Goal: Check status: Check status

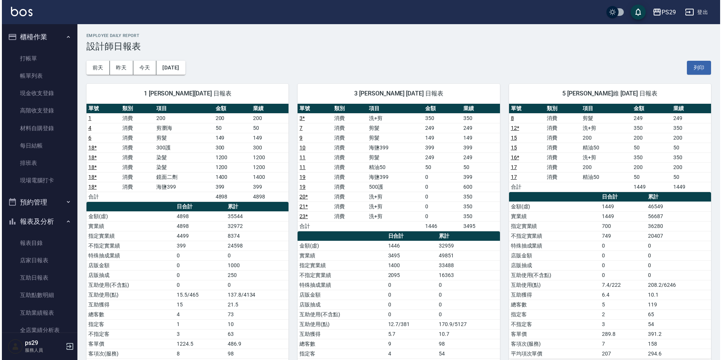
scroll to position [113, 0]
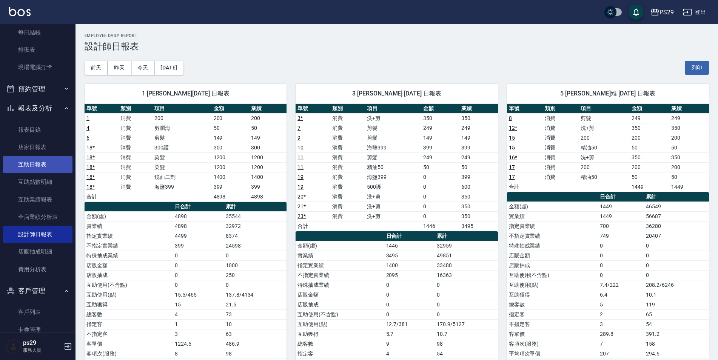
click at [41, 165] on link "互助日報表" at bounding box center [37, 164] width 69 height 17
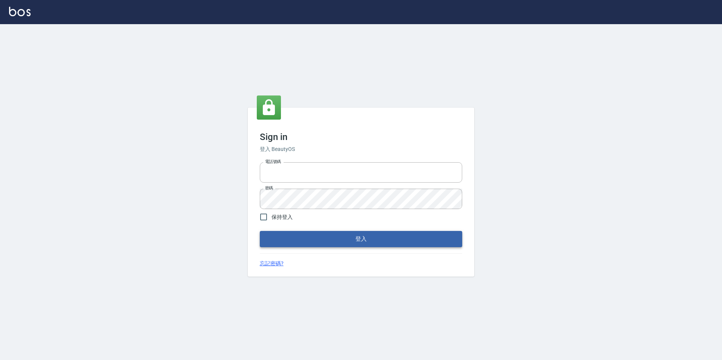
type input "0422269797"
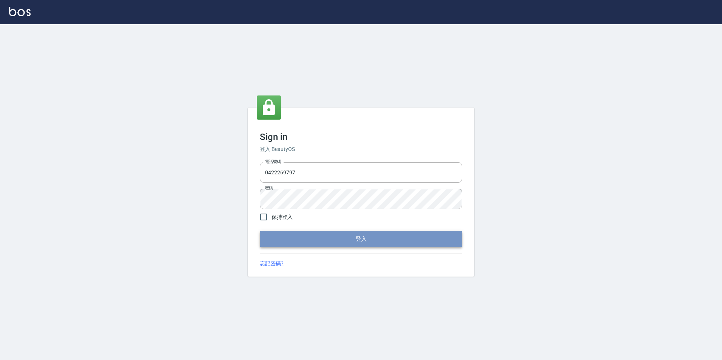
click at [355, 241] on button "登入" at bounding box center [361, 239] width 202 height 16
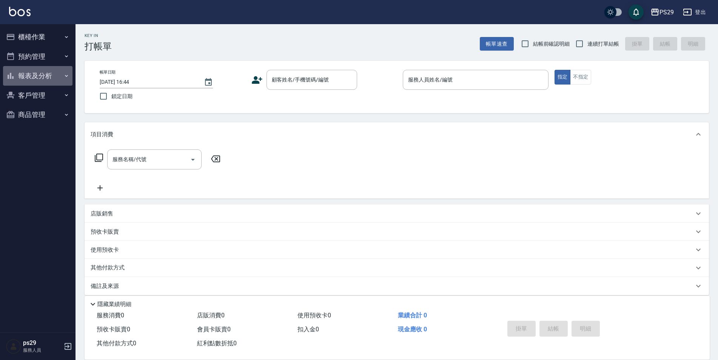
click at [30, 72] on button "報表及分析" at bounding box center [37, 76] width 69 height 20
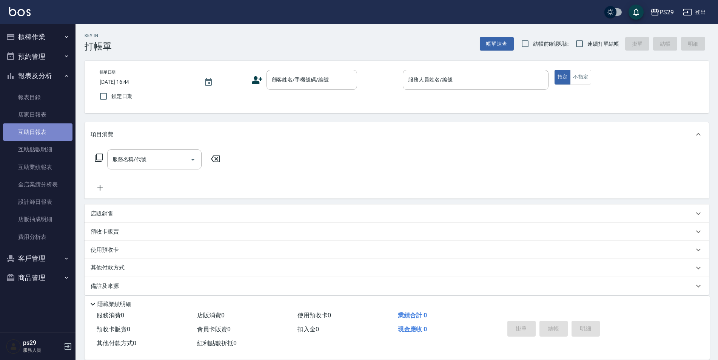
click at [29, 132] on link "互助日報表" at bounding box center [37, 131] width 69 height 17
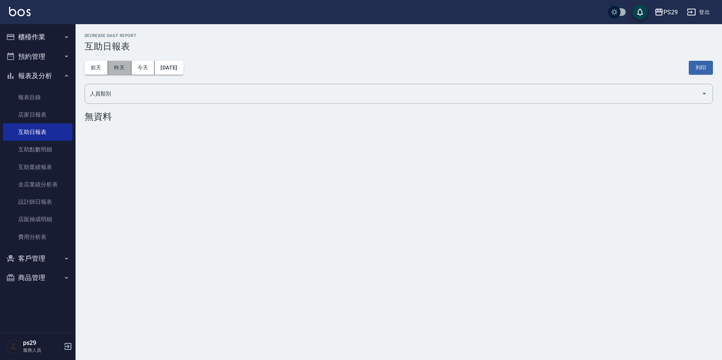
drag, startPoint x: 125, startPoint y: 69, endPoint x: 121, endPoint y: 72, distance: 4.9
click at [123, 71] on button "昨天" at bounding box center [119, 68] width 23 height 14
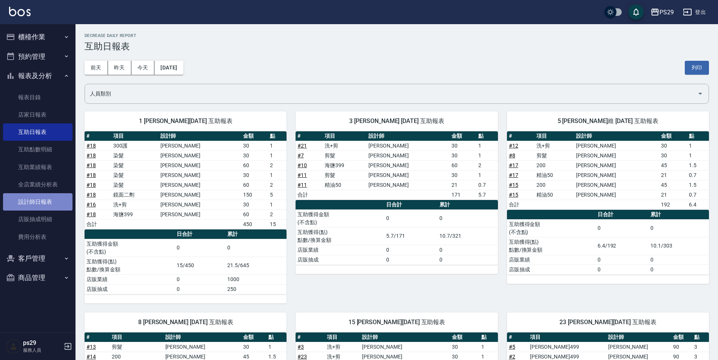
click at [34, 207] on link "設計師日報表" at bounding box center [37, 201] width 69 height 17
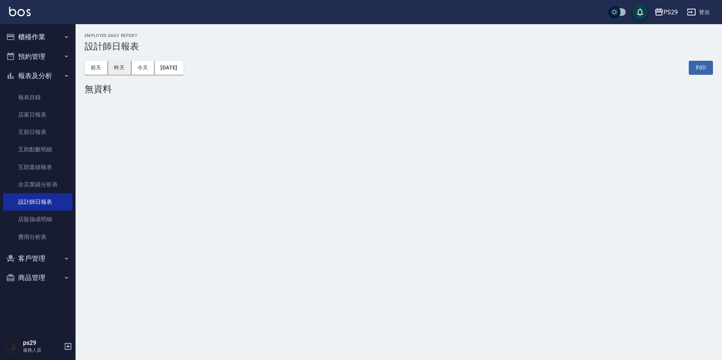
click at [124, 70] on button "昨天" at bounding box center [119, 68] width 23 height 14
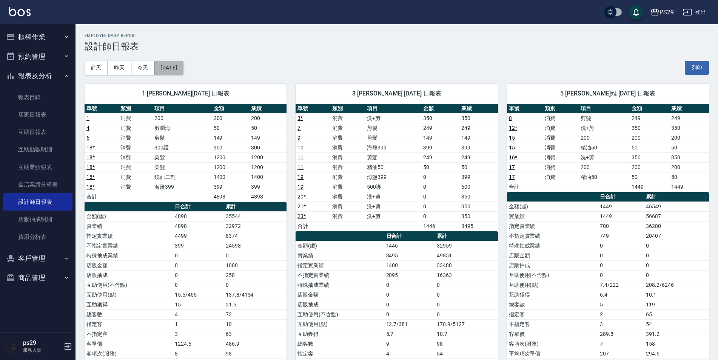
click at [176, 62] on button "[DATE]" at bounding box center [168, 68] width 29 height 14
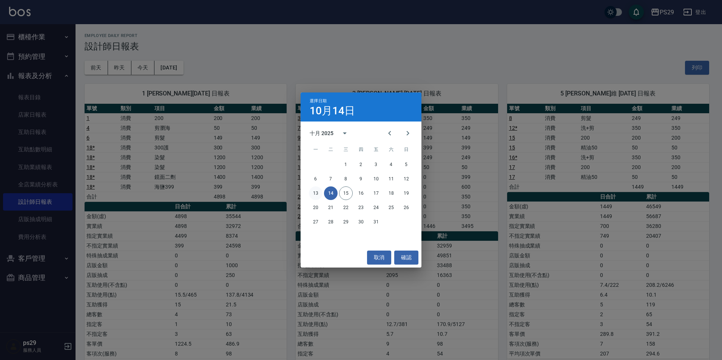
click at [311, 192] on button "13" at bounding box center [316, 194] width 14 height 14
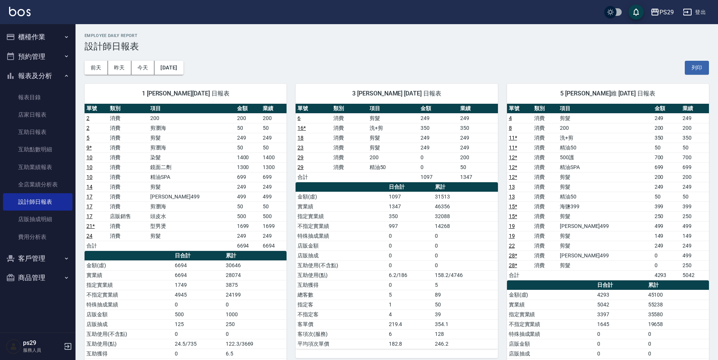
scroll to position [38, 0]
